Goal: Task Accomplishment & Management: Use online tool/utility

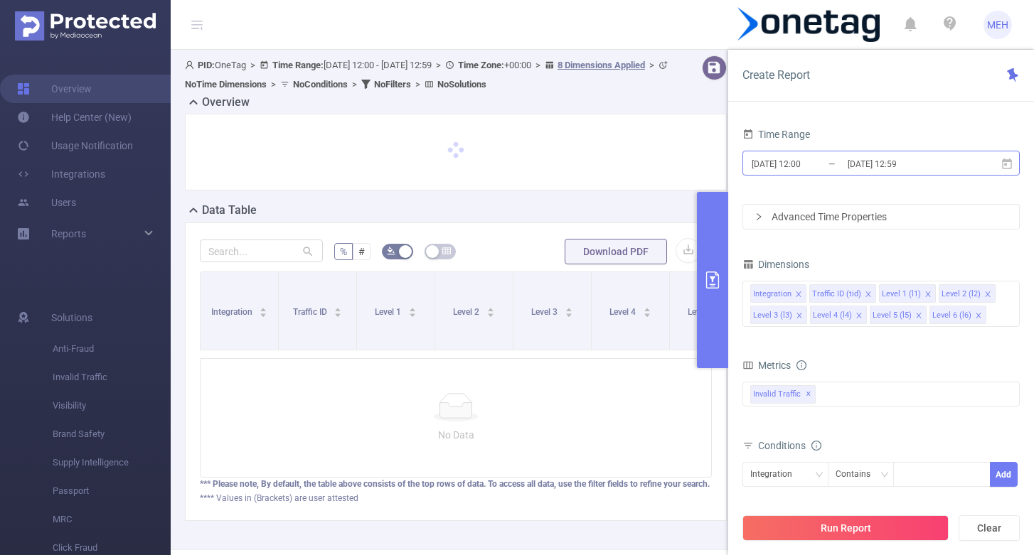
click at [868, 158] on input "[DATE] 12:59" at bounding box center [903, 163] width 115 height 19
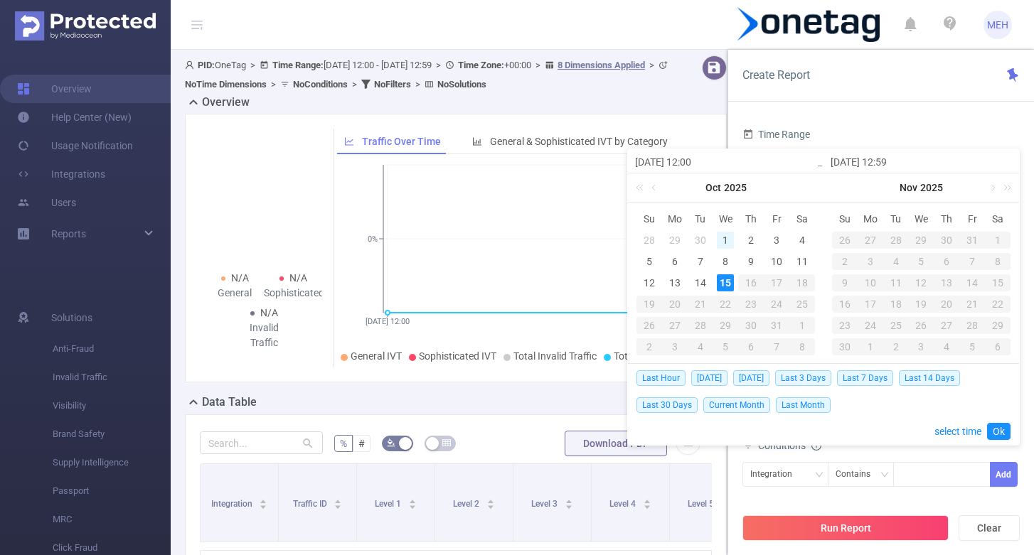
click at [722, 235] on div "1" at bounding box center [725, 240] width 17 height 17
click at [725, 281] on div "15" at bounding box center [725, 283] width 17 height 17
type input "[DATE] 12:00"
click at [1001, 435] on link "Ok" at bounding box center [998, 431] width 23 height 17
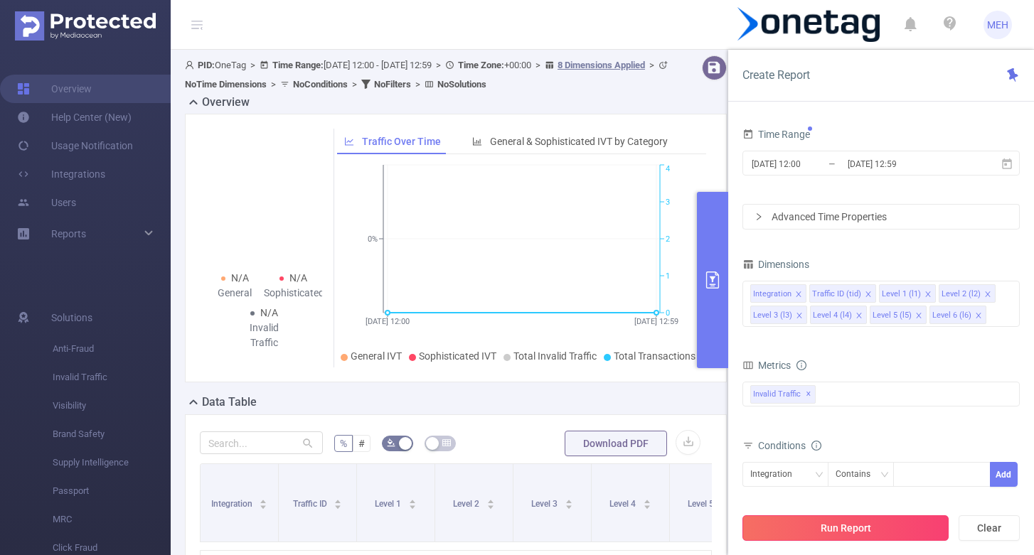
click at [868, 526] on button "Run Report" at bounding box center [845, 529] width 206 height 26
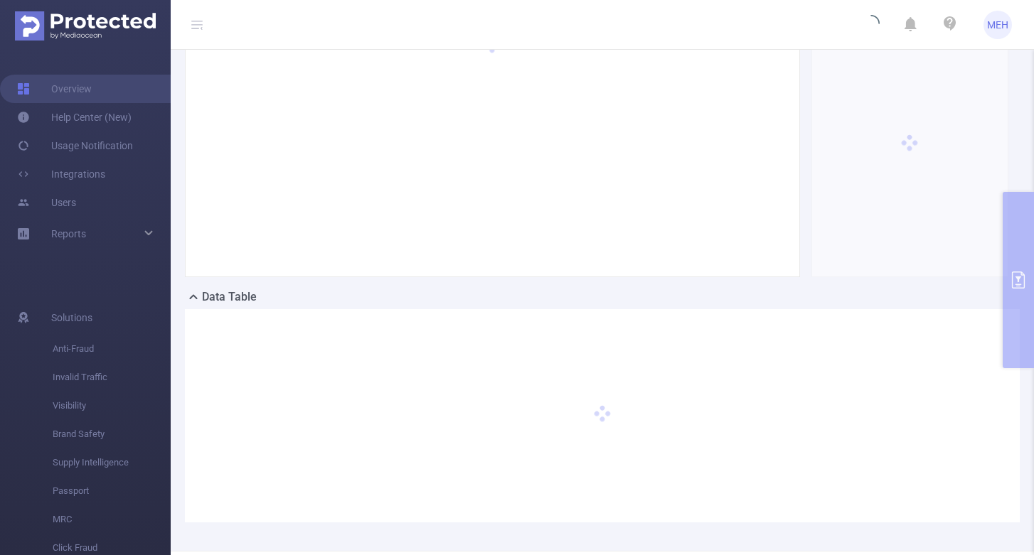
scroll to position [106, 0]
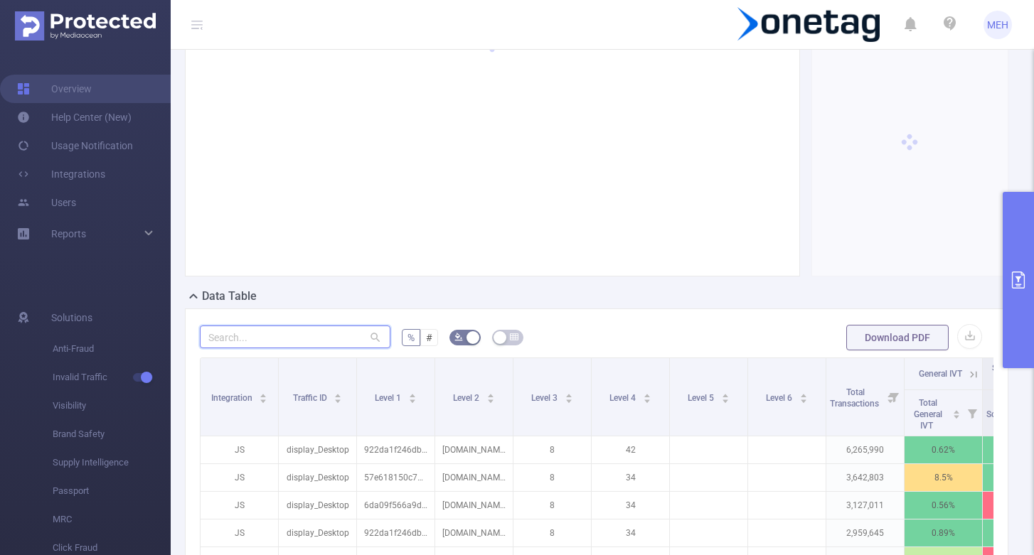
click at [294, 331] on input "text" at bounding box center [295, 337] width 191 height 23
paste input "8e3f5db123b049b"
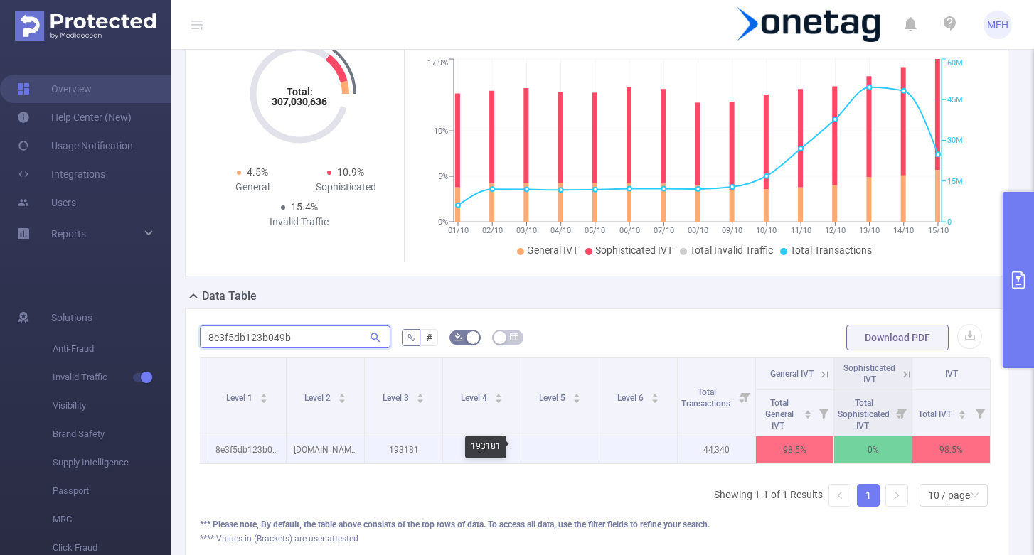
scroll to position [0, 149]
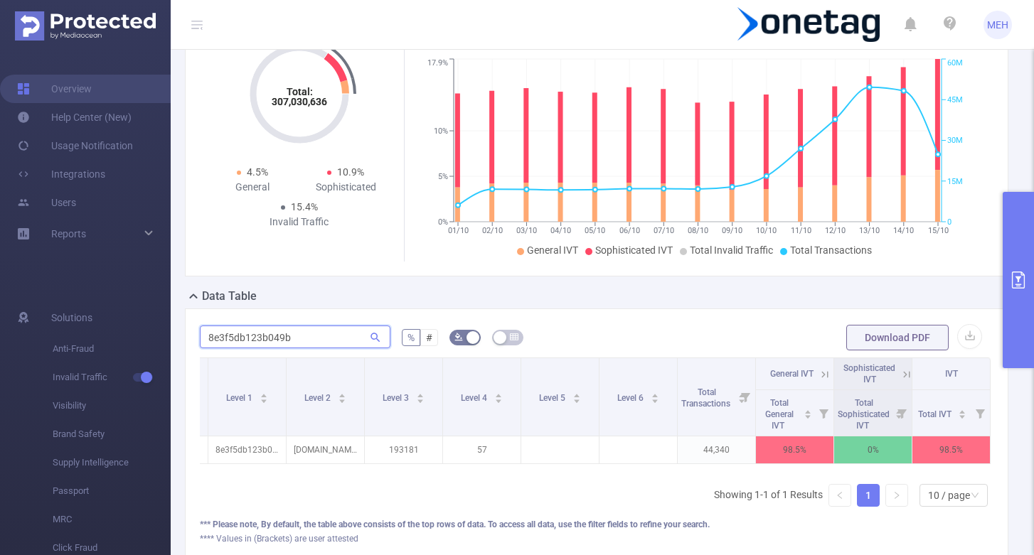
type input "8e3f5db123b049b"
click at [826, 374] on icon at bounding box center [825, 374] width 13 height 13
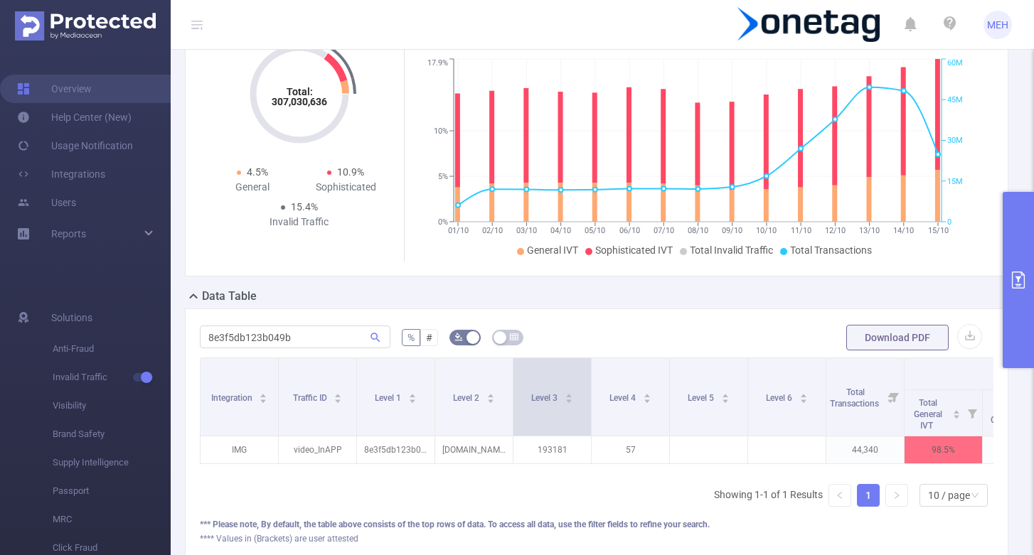
scroll to position [0, 0]
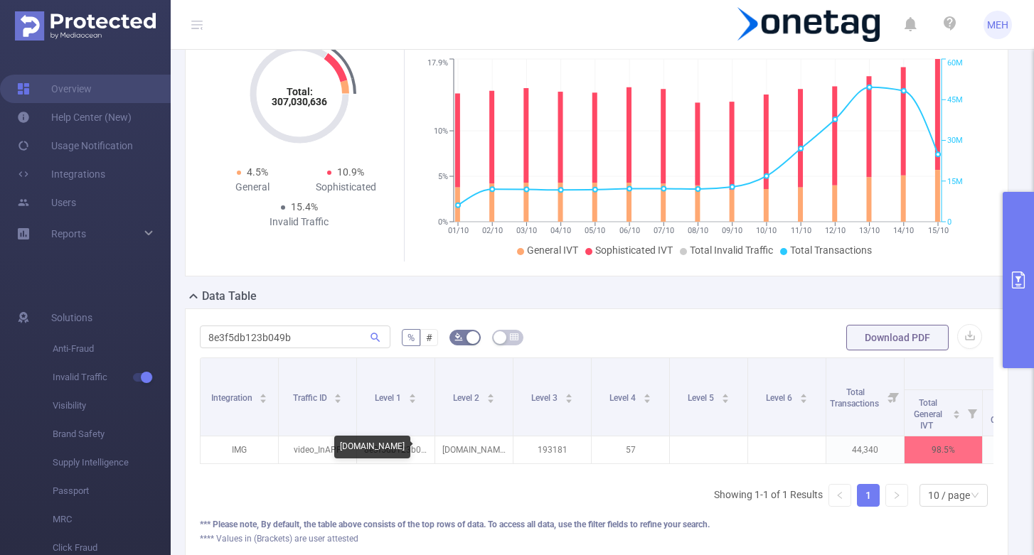
drag, startPoint x: 422, startPoint y: 448, endPoint x: 339, endPoint y: 447, distance: 83.2
click at [339, 447] on div "[DOMAIN_NAME]" at bounding box center [372, 447] width 76 height 23
copy div "[DOMAIN_NAME]"
